Goal: Task Accomplishment & Management: Manage account settings

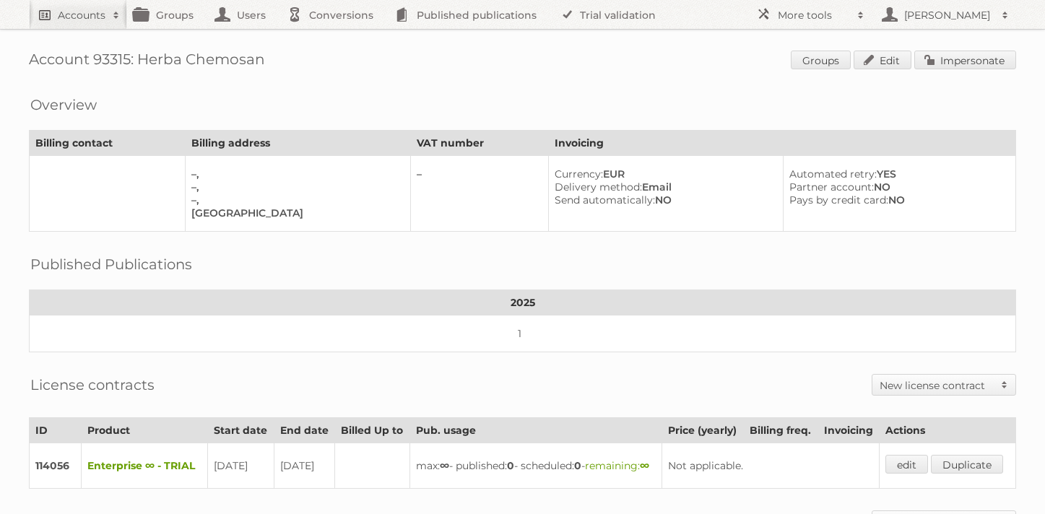
click at [64, 17] on h2 "Accounts" at bounding box center [82, 15] width 48 height 14
paste input"] "70058"
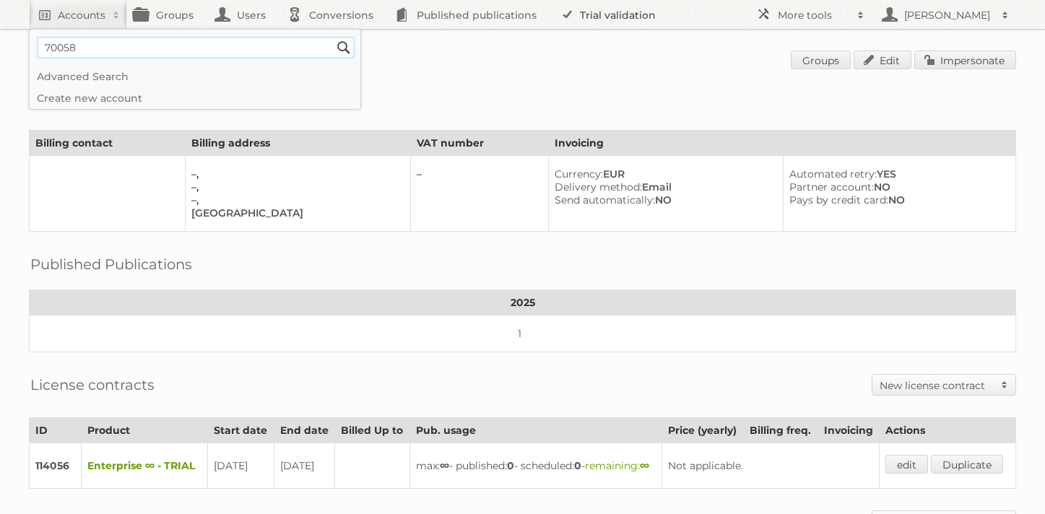
type input"] "70058"
click at [333, 37] on input "Search" at bounding box center [344, 48] width 22 height 22
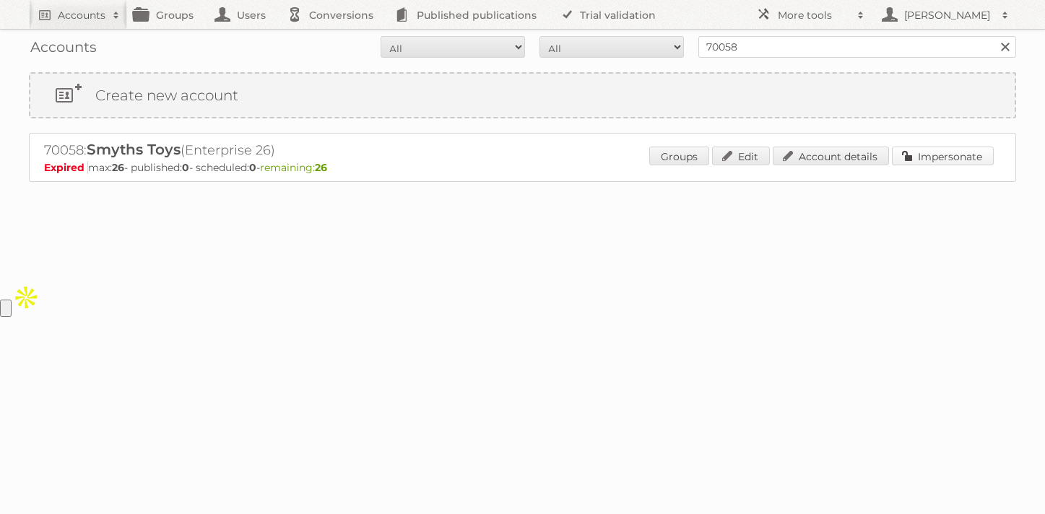
click at [915, 155] on link "Impersonate" at bounding box center [943, 156] width 102 height 19
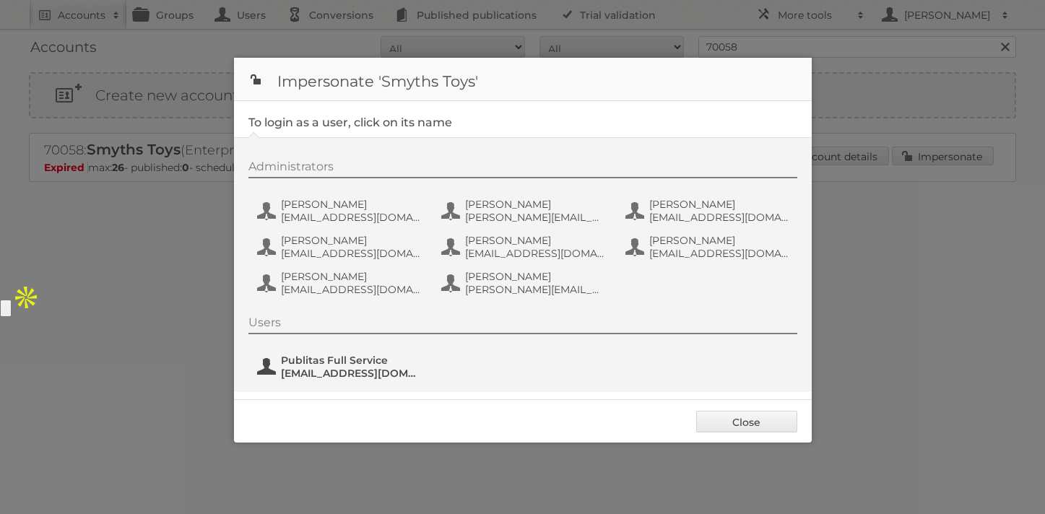
click at [305, 374] on span "fs+smythstoys@publitas.com" at bounding box center [351, 373] width 140 height 13
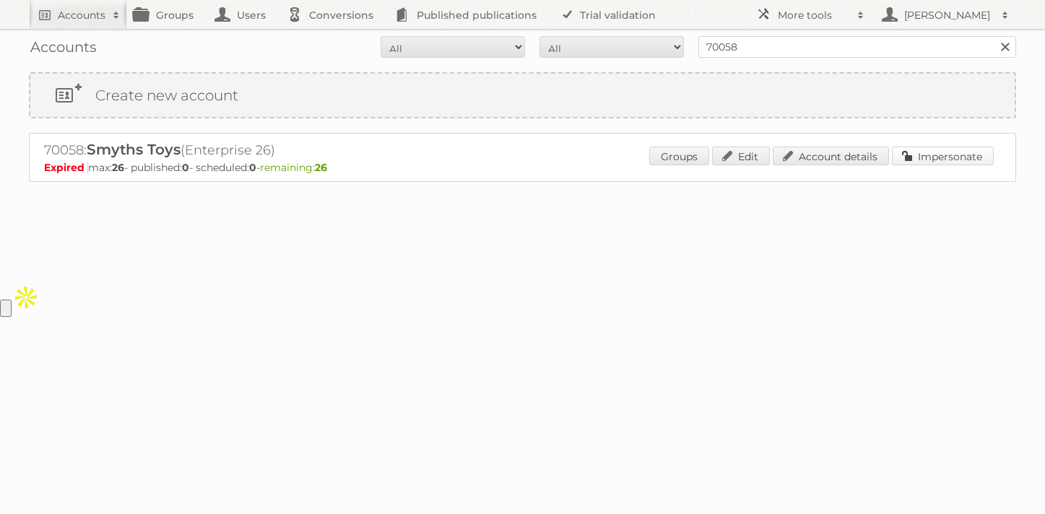
click at [911, 162] on link "Impersonate" at bounding box center [943, 156] width 102 height 19
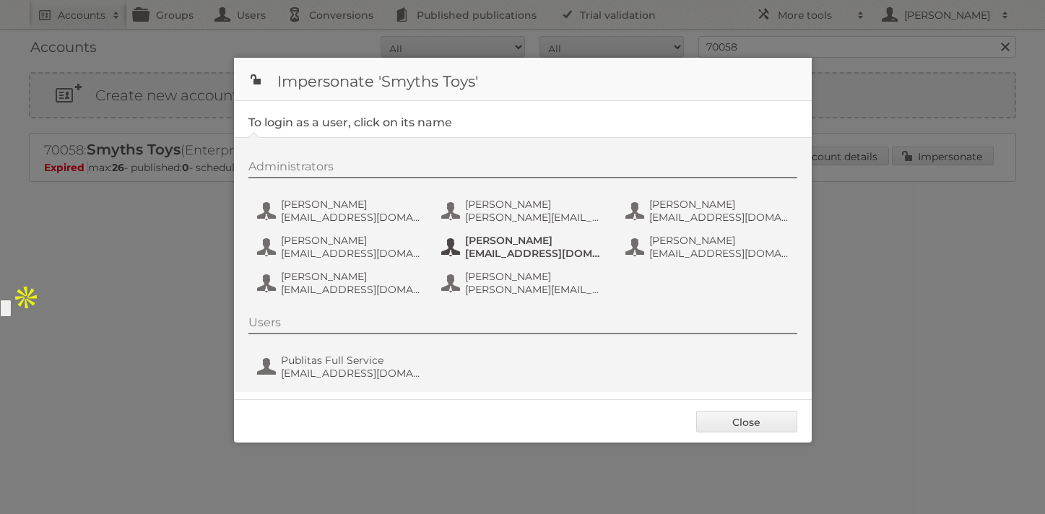
click at [493, 258] on span "kruane@smythstoys.com" at bounding box center [535, 253] width 140 height 13
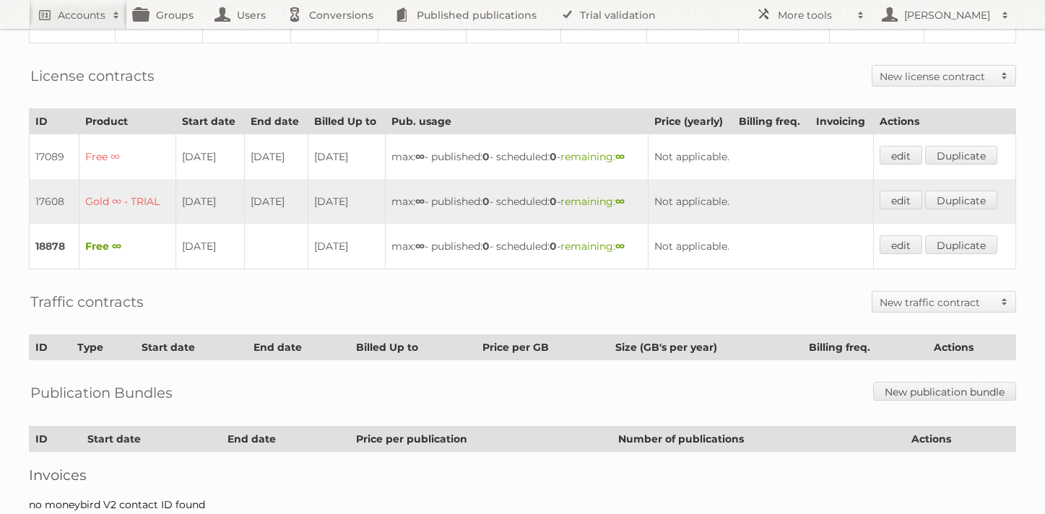
scroll to position [316, 0]
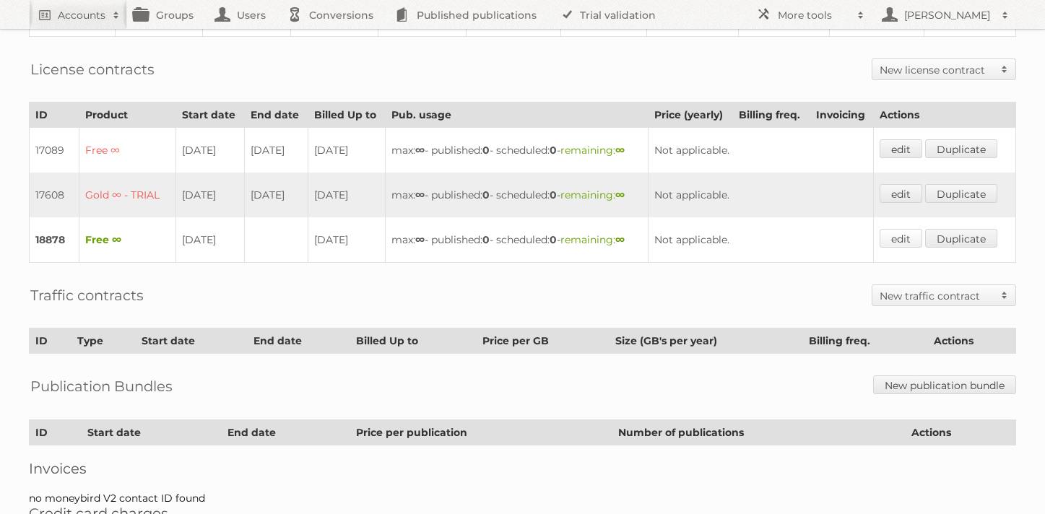
click at [899, 230] on link "edit" at bounding box center [901, 238] width 43 height 19
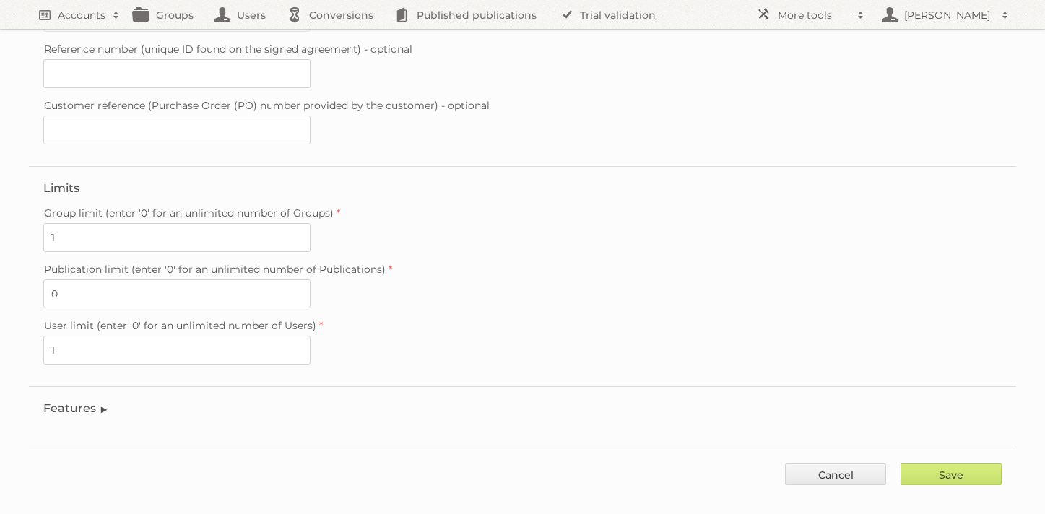
scroll to position [409, 0]
click at [104, 398] on legend "Features" at bounding box center [76, 405] width 66 height 14
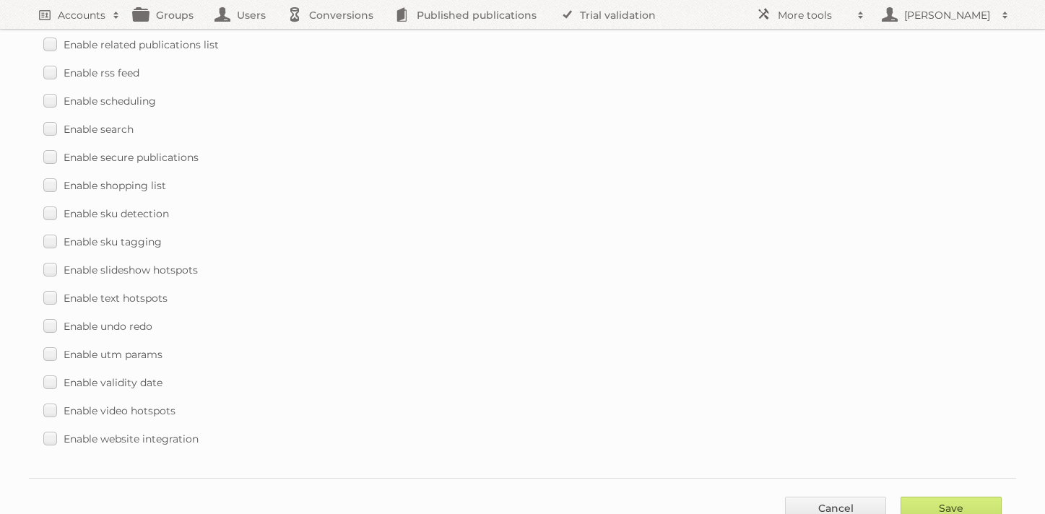
scroll to position [2127, 0]
